Goal: Task Accomplishment & Management: Manage account settings

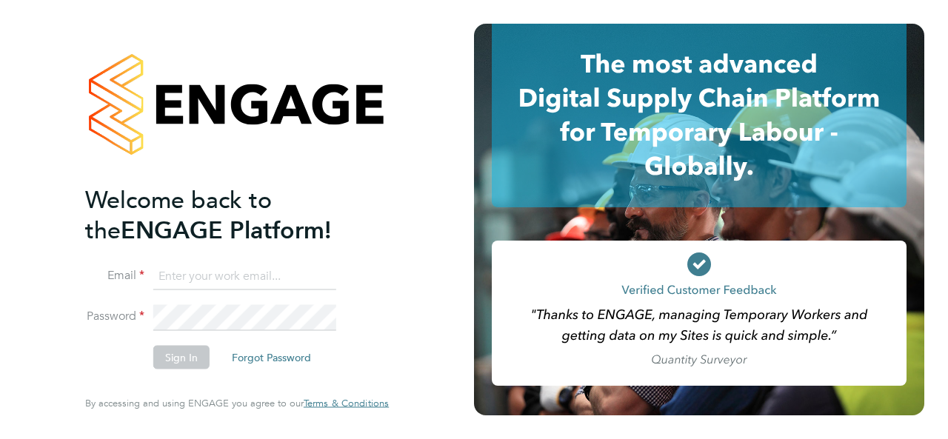
type input "james.chamberlain@brightonandhovealbion.com"
click at [194, 336] on li "Password" at bounding box center [229, 325] width 289 height 41
click at [196, 362] on button "Sign In" at bounding box center [181, 358] width 56 height 24
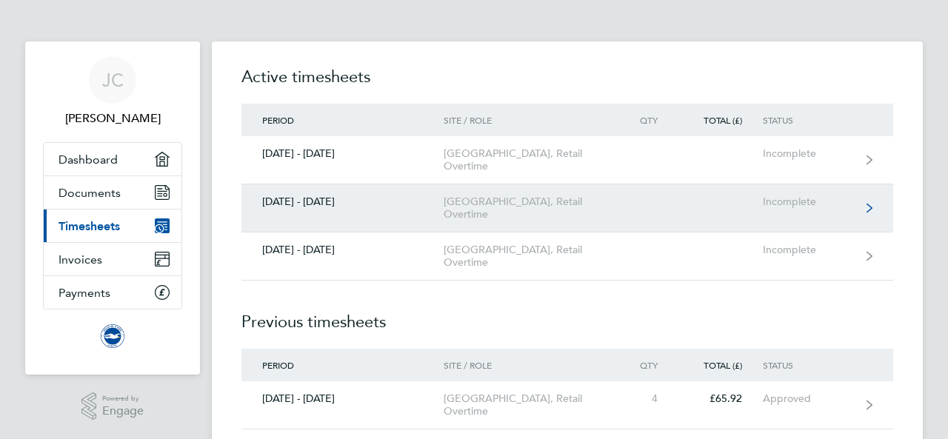
click at [638, 222] on link "[DATE] - [DATE] [GEOGRAPHIC_DATA], Retail Overtime Incomplete" at bounding box center [568, 208] width 652 height 48
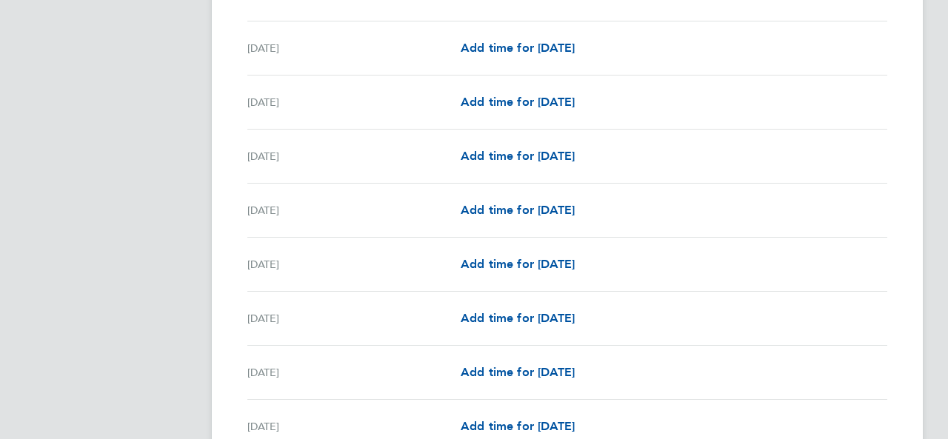
scroll to position [1614, 0]
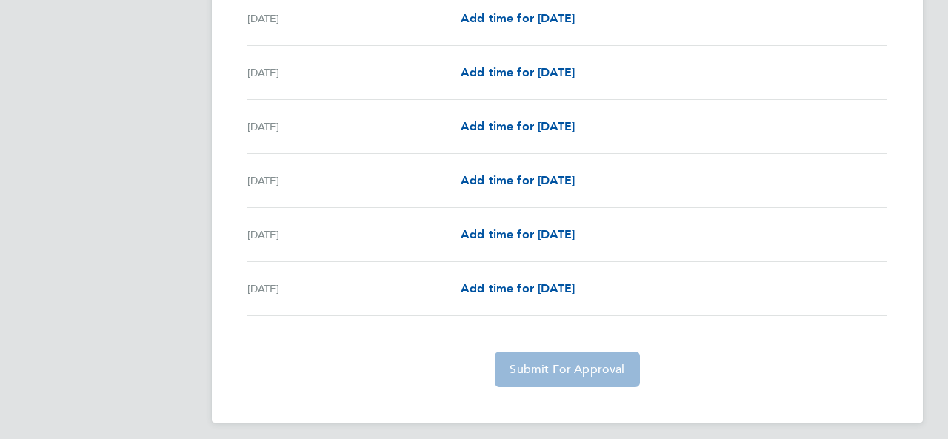
click at [562, 359] on app-form-button "Submit For Approval" at bounding box center [567, 370] width 156 height 36
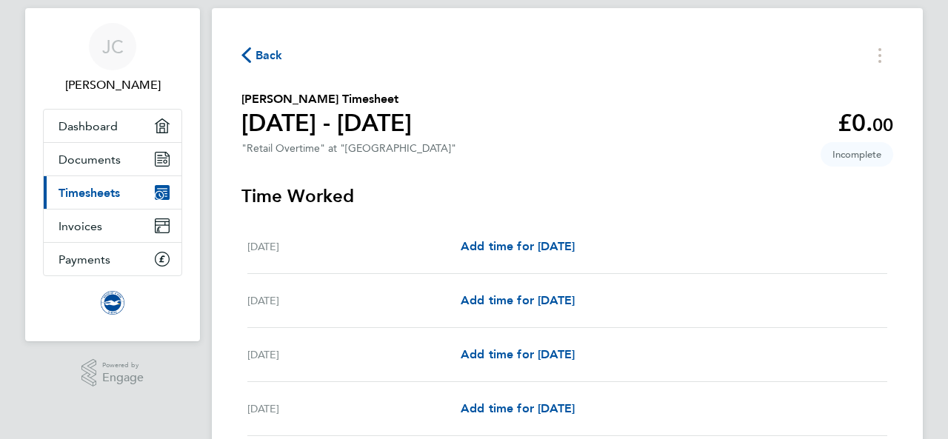
scroll to position [0, 0]
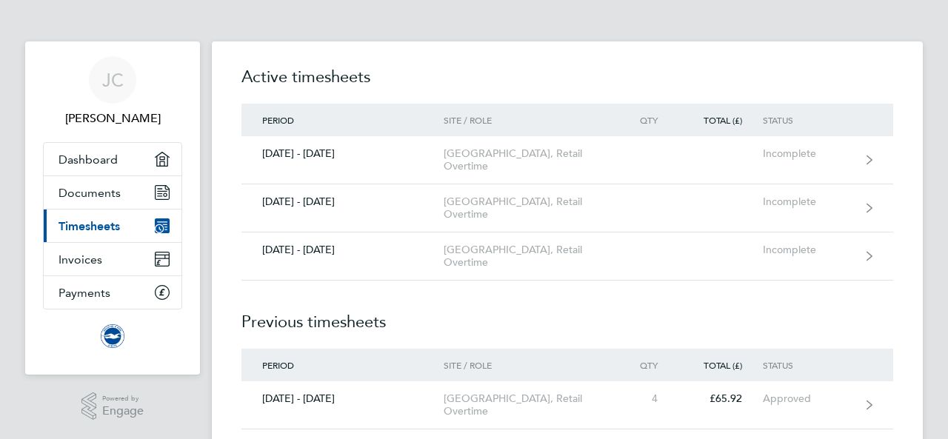
scroll to position [42, 0]
